Goal: Find specific page/section: Find specific page/section

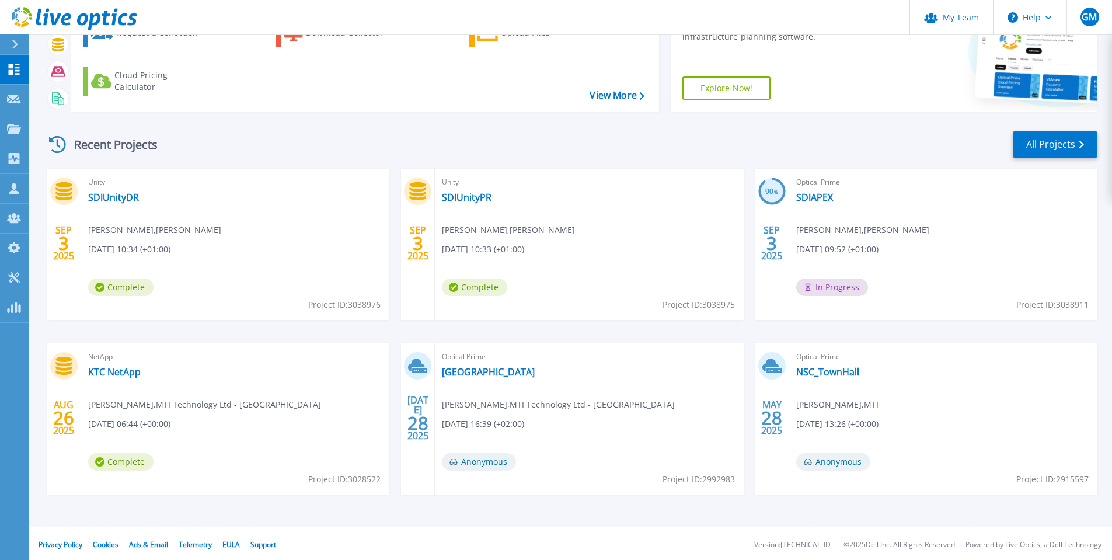
scroll to position [87, 0]
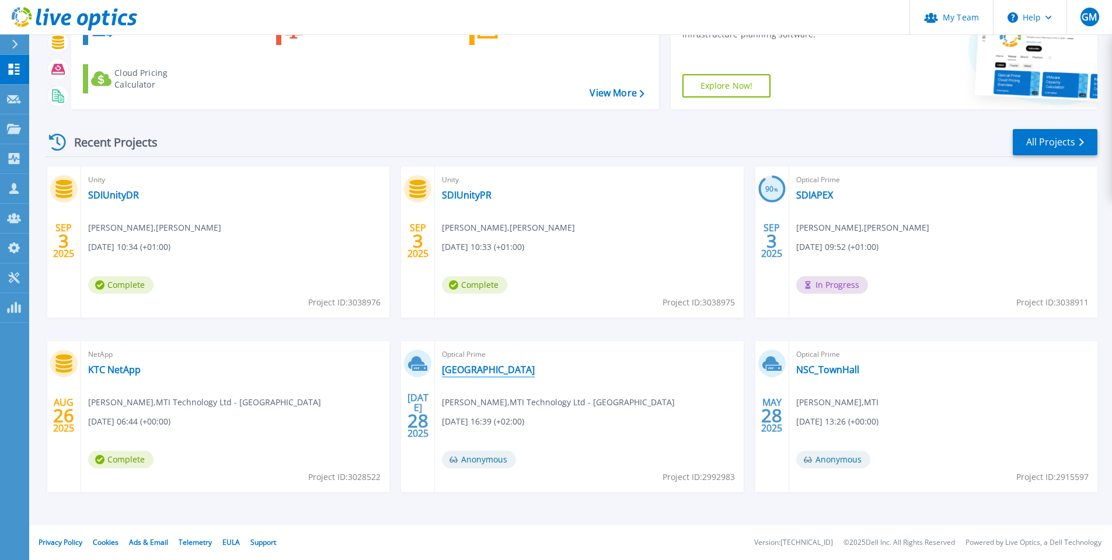
click at [467, 371] on link "[GEOGRAPHIC_DATA]" at bounding box center [488, 370] width 93 height 12
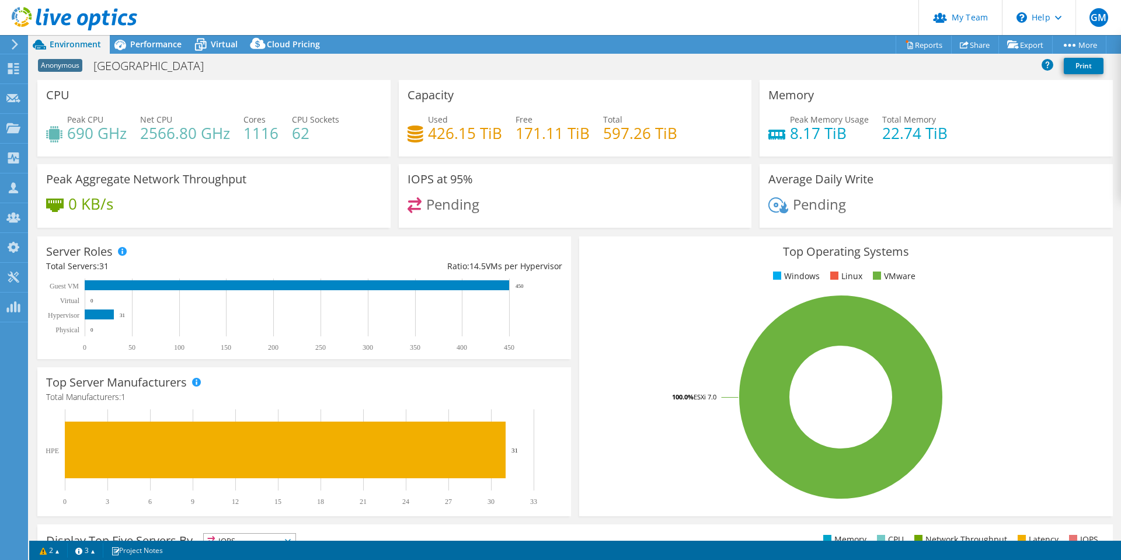
click at [218, 47] on span "Virtual" at bounding box center [224, 44] width 27 height 11
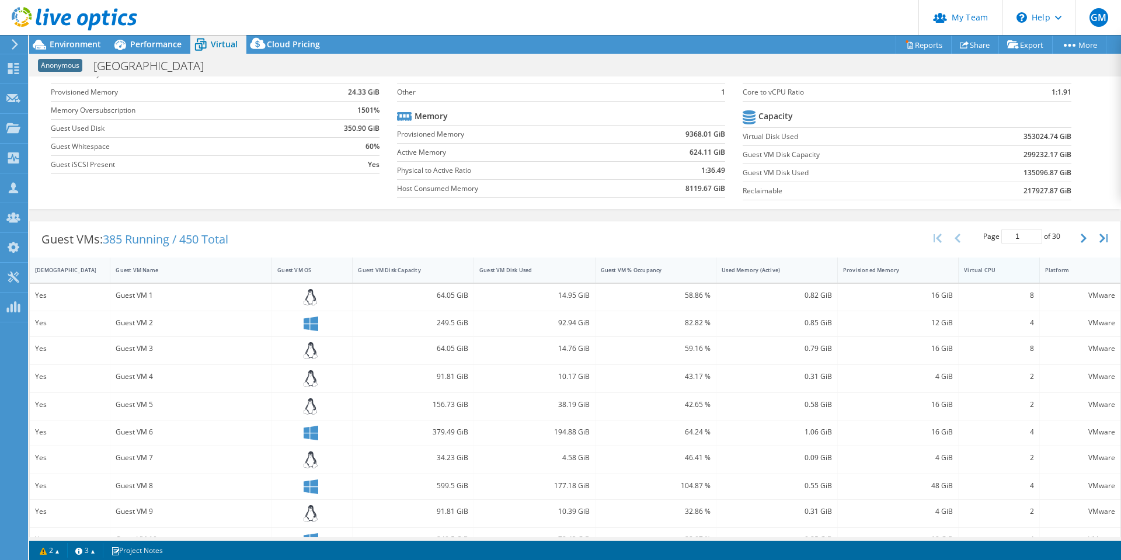
scroll to position [67, 0]
